Goal: Check status: Check status

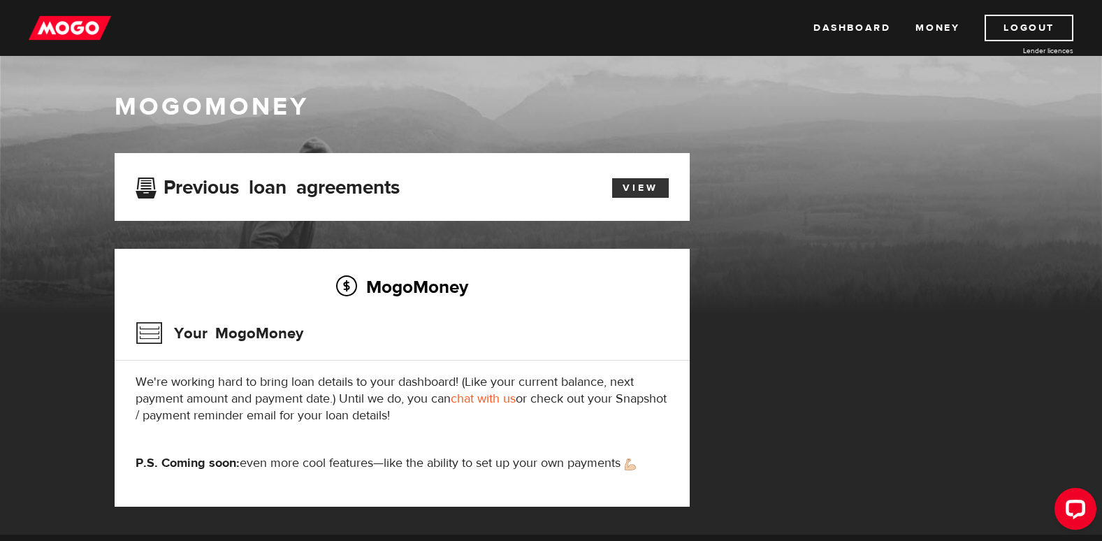
click at [645, 191] on link "View" at bounding box center [640, 188] width 57 height 20
click at [636, 192] on link "View" at bounding box center [640, 188] width 57 height 20
click at [658, 191] on link "View" at bounding box center [640, 188] width 57 height 20
